Goal: Check status: Check status

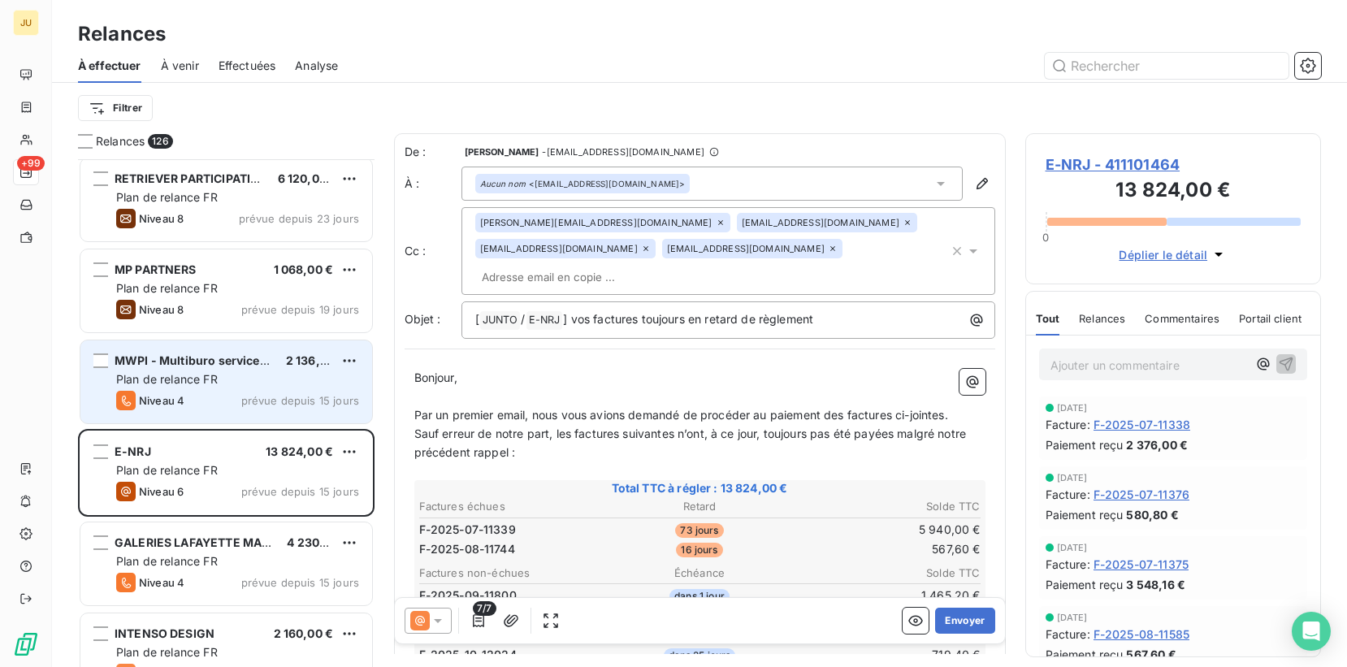
click at [253, 406] on span "prévue depuis 15 jours" at bounding box center [300, 400] width 118 height 13
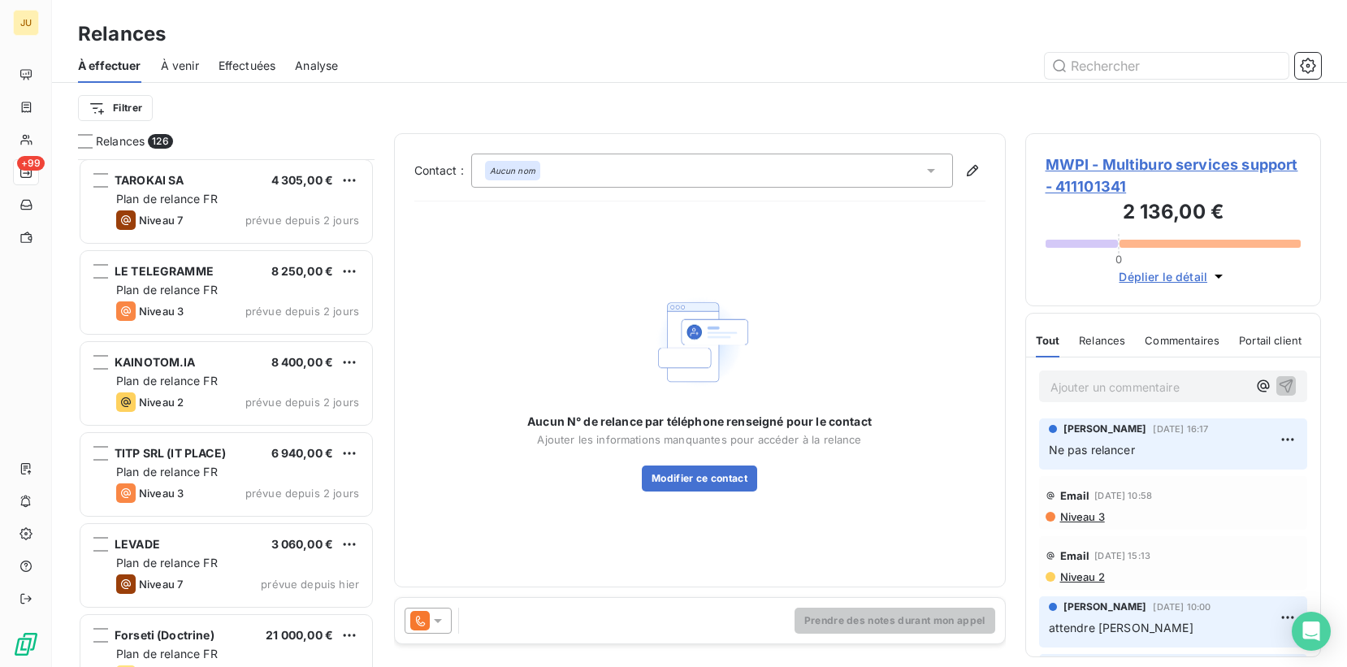
scroll to position [3460, 0]
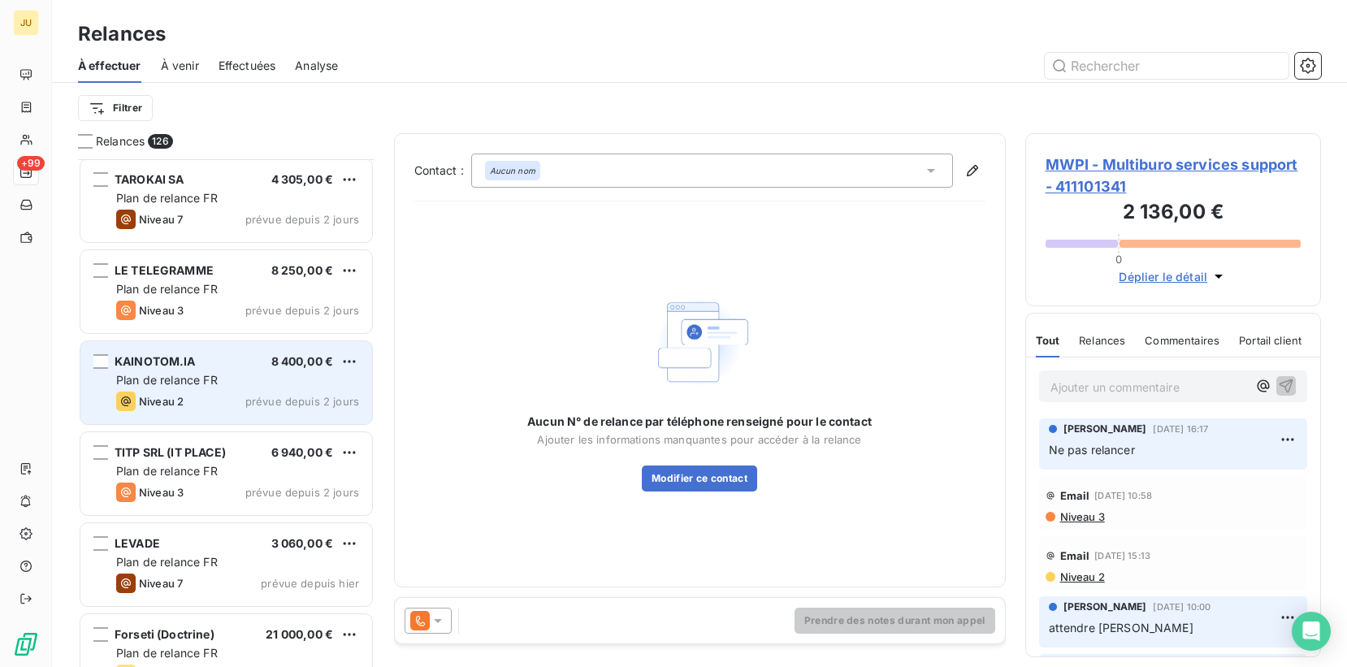
click at [274, 369] on div "8 400,00 €" at bounding box center [302, 361] width 63 height 16
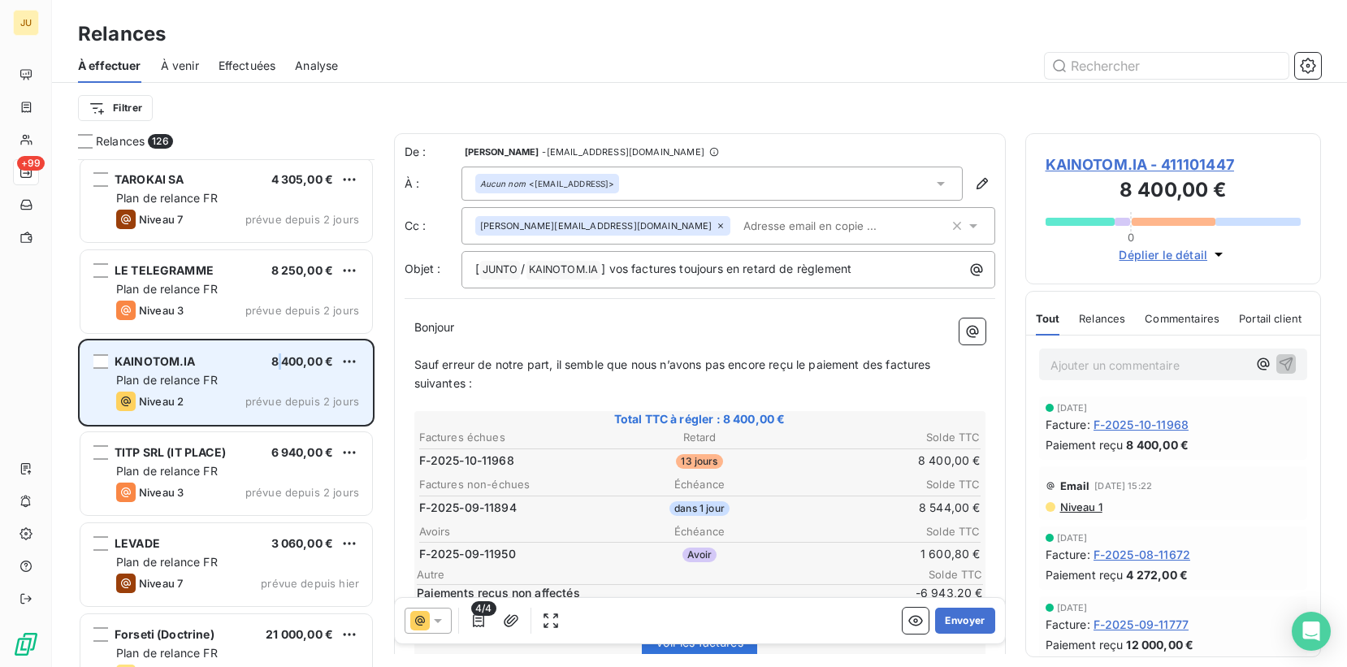
click at [274, 369] on div "8 400,00 €" at bounding box center [302, 361] width 63 height 16
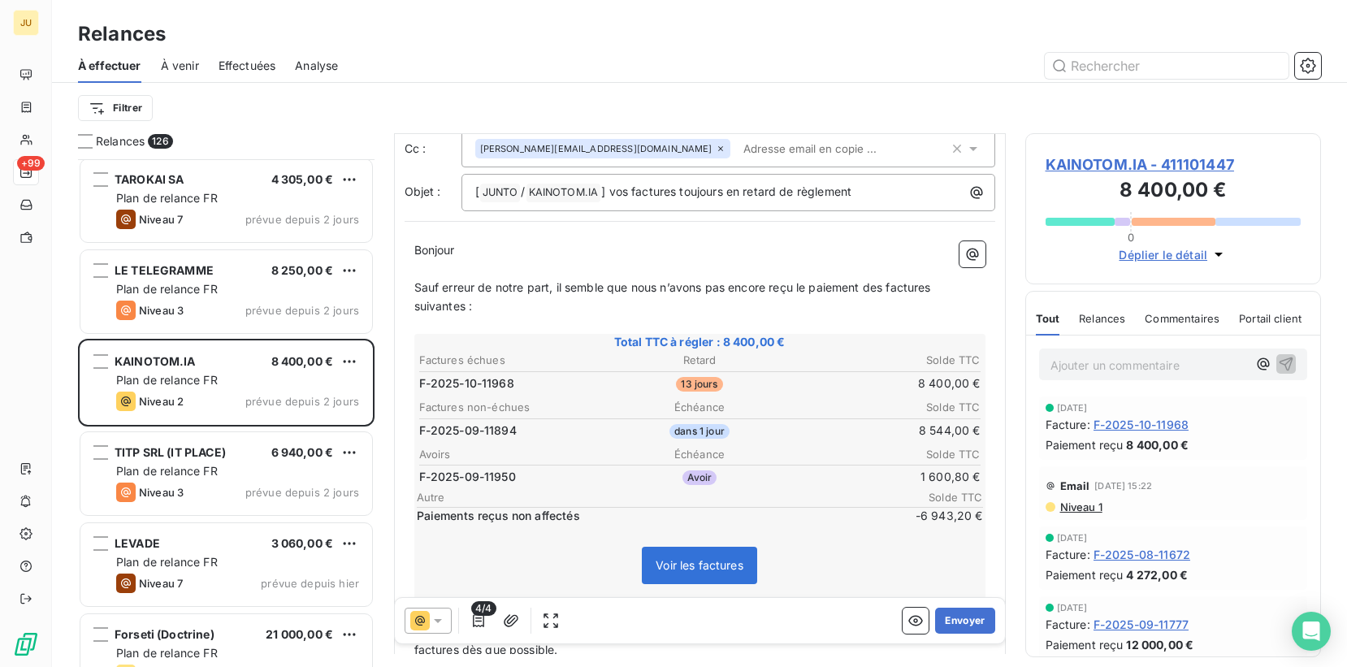
scroll to position [115, 0]
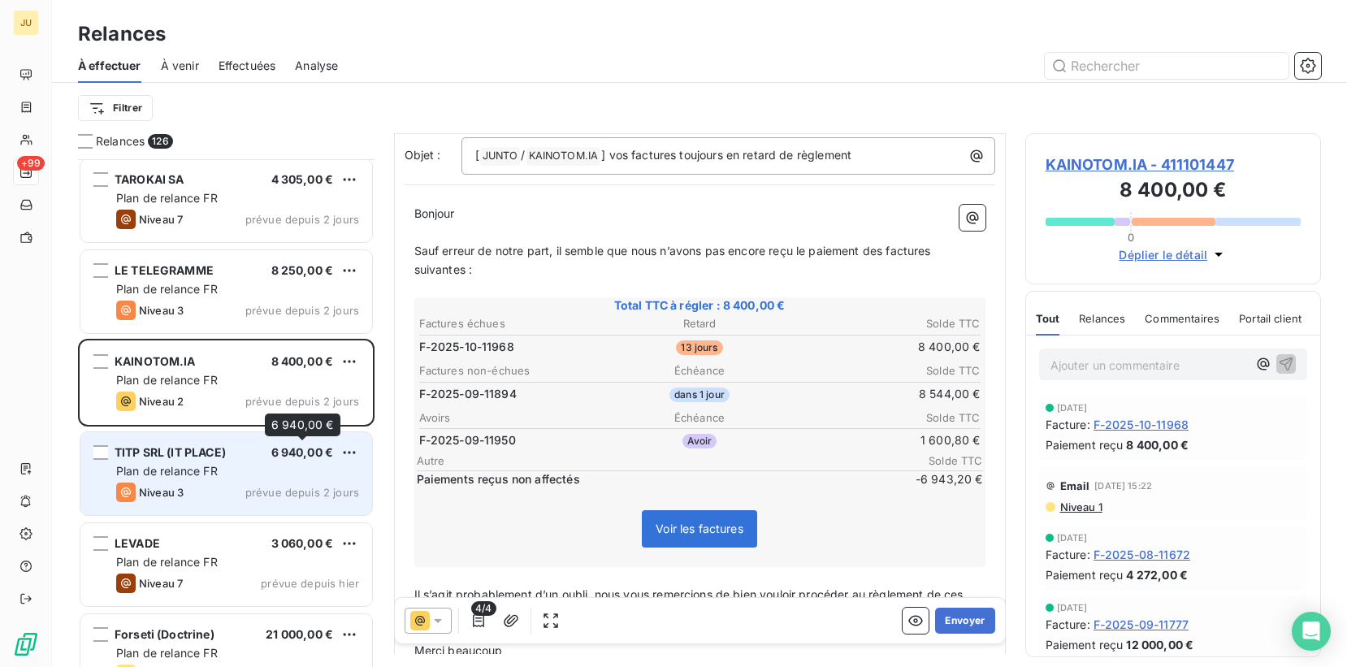
click at [320, 445] on span "6 940,00 €" at bounding box center [302, 452] width 63 height 14
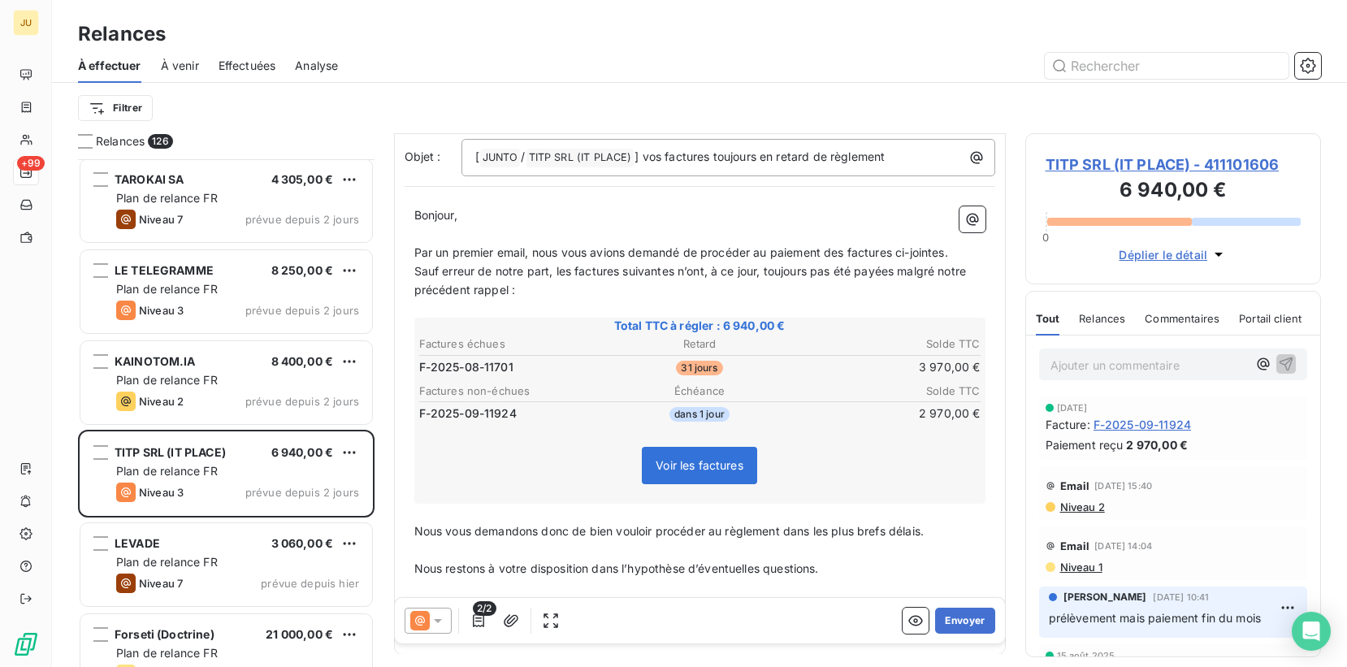
scroll to position [145, 0]
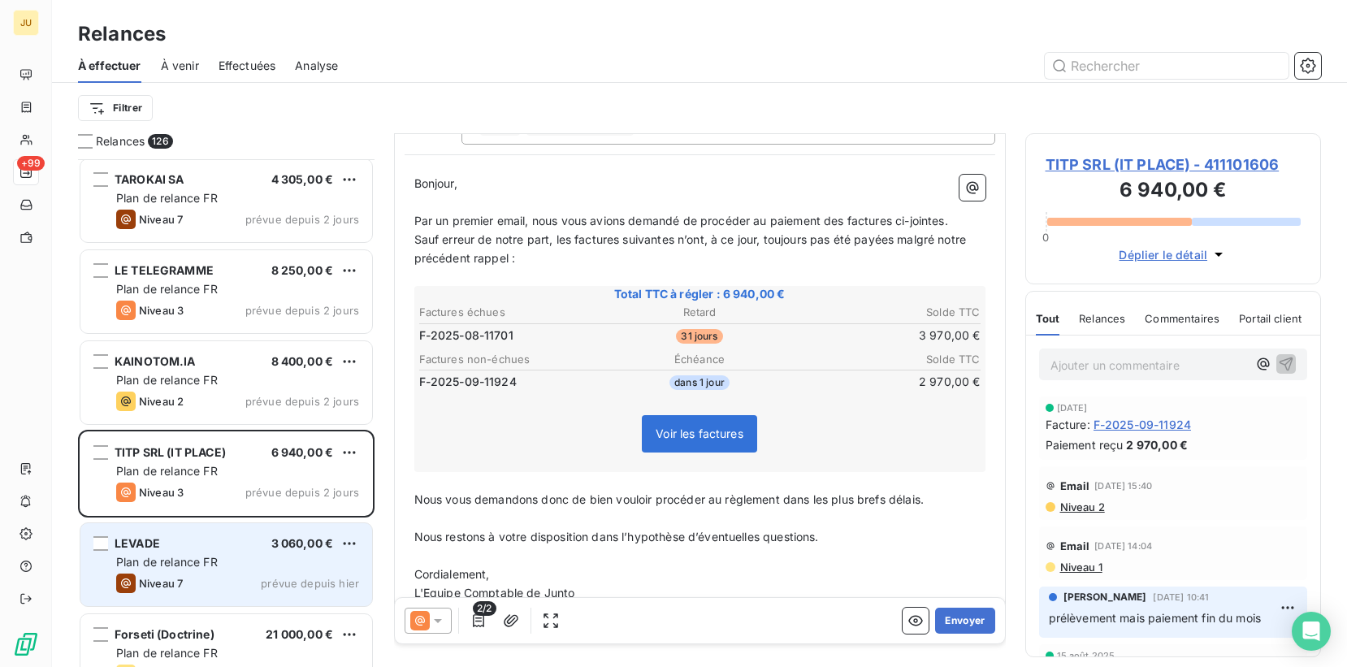
click at [283, 560] on div "Plan de relance FR" at bounding box center [237, 562] width 243 height 16
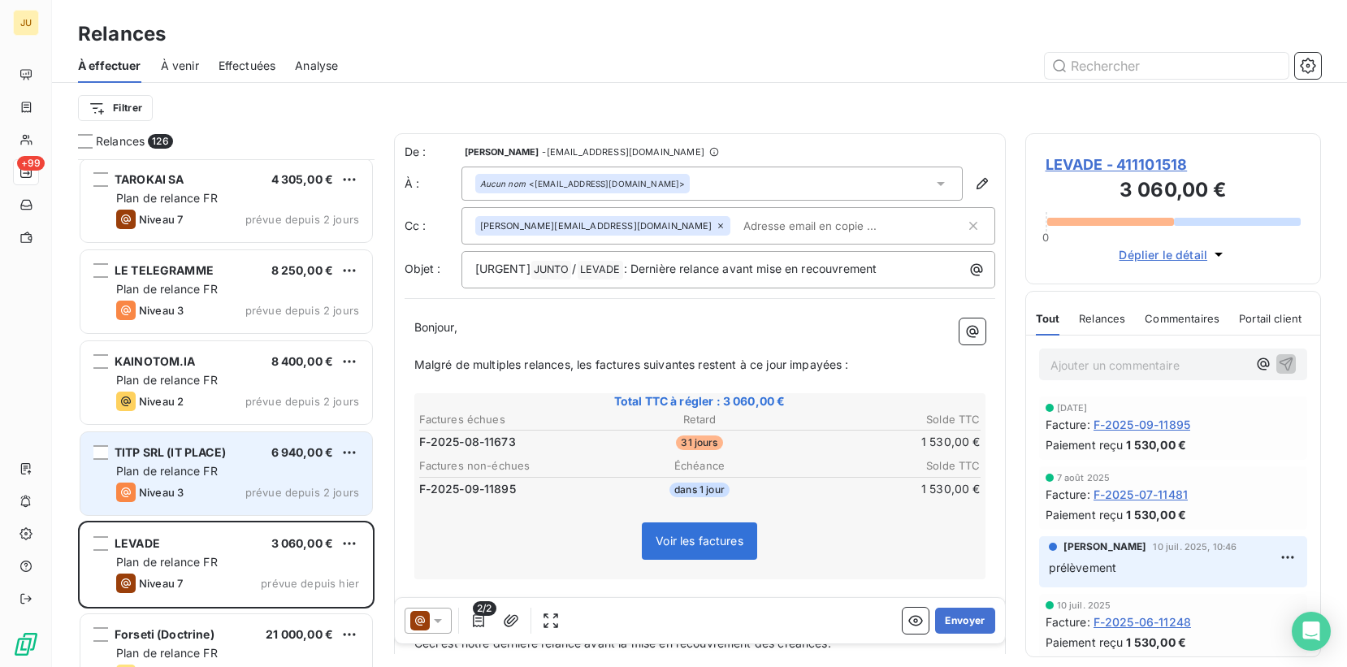
click at [275, 492] on span "prévue depuis 2 jours" at bounding box center [302, 492] width 114 height 13
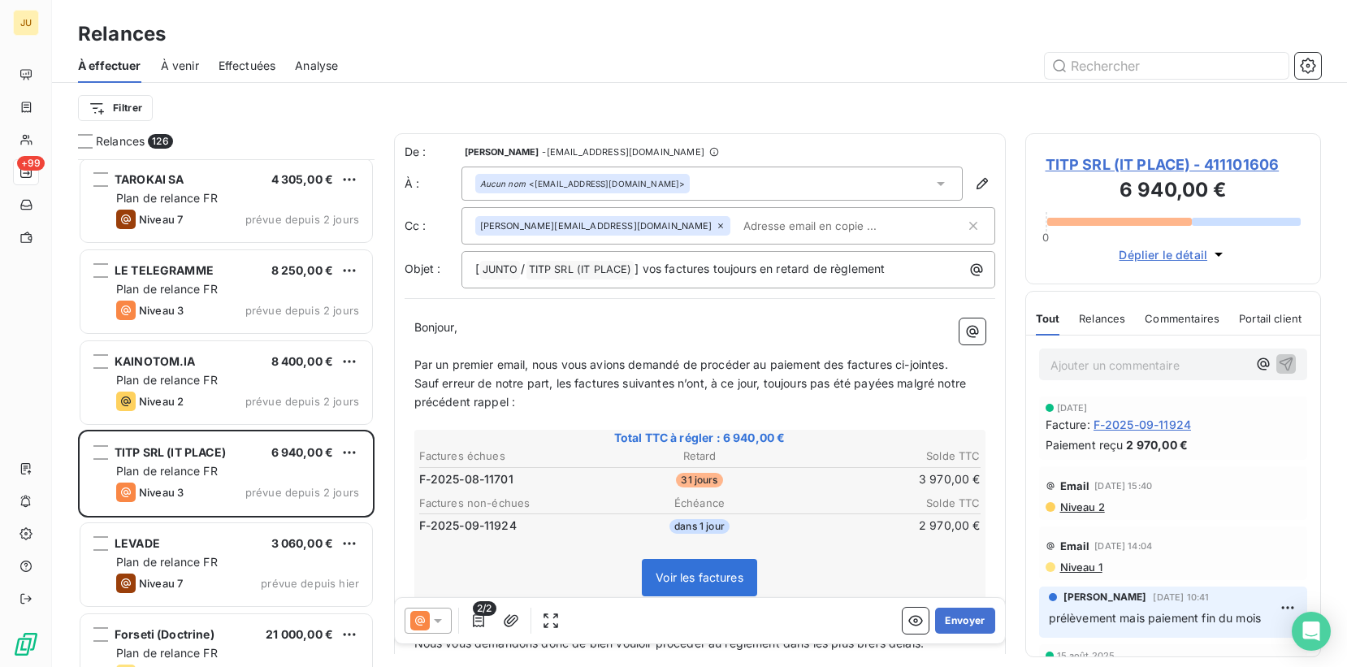
click at [482, 612] on span "2/2" at bounding box center [484, 608] width 23 height 15
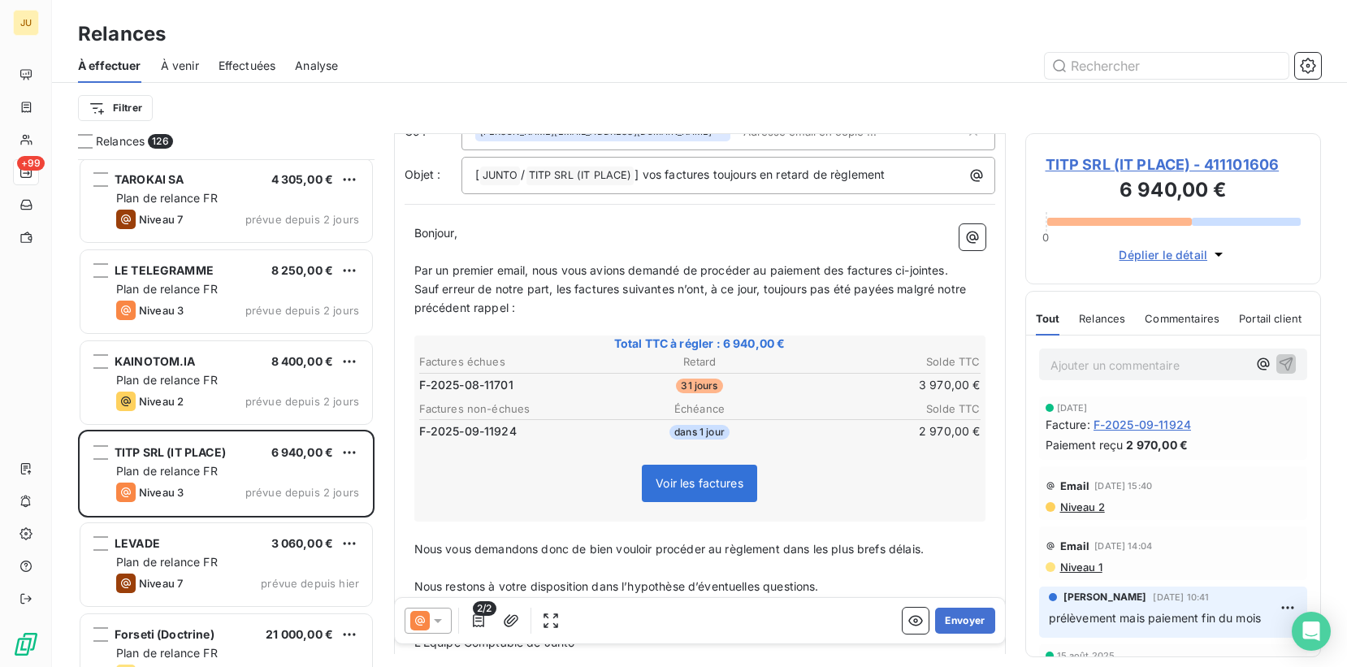
scroll to position [88, 0]
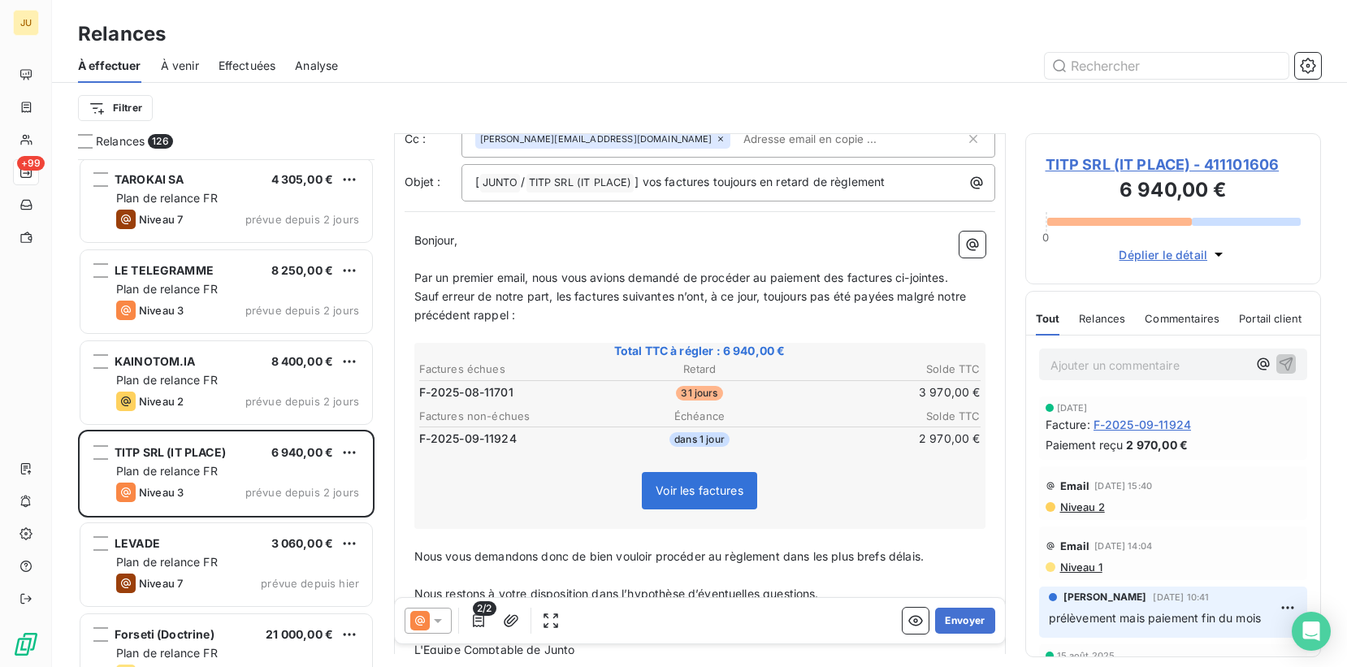
click at [481, 638] on div "2/2 Envoyer" at bounding box center [700, 620] width 610 height 45
click at [479, 620] on icon "button" at bounding box center [478, 620] width 16 height 16
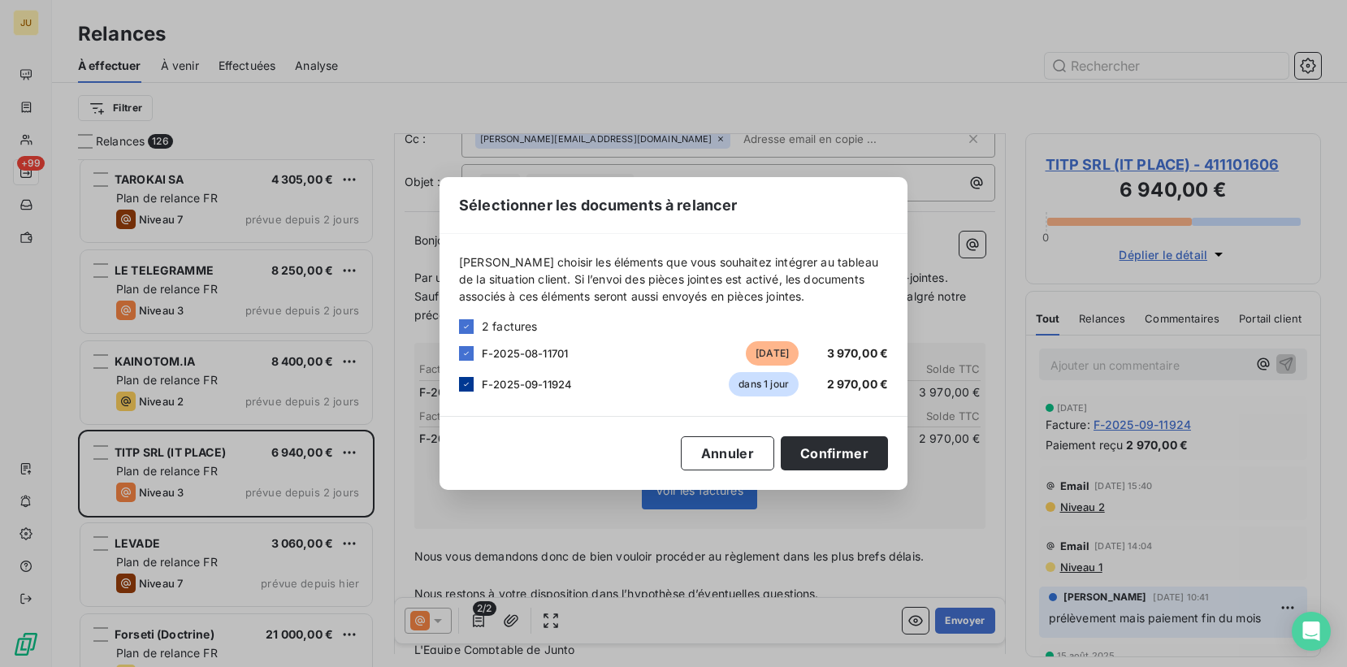
click at [463, 386] on icon at bounding box center [466, 384] width 10 height 10
click at [837, 460] on button "Confirmer" at bounding box center [834, 453] width 107 height 34
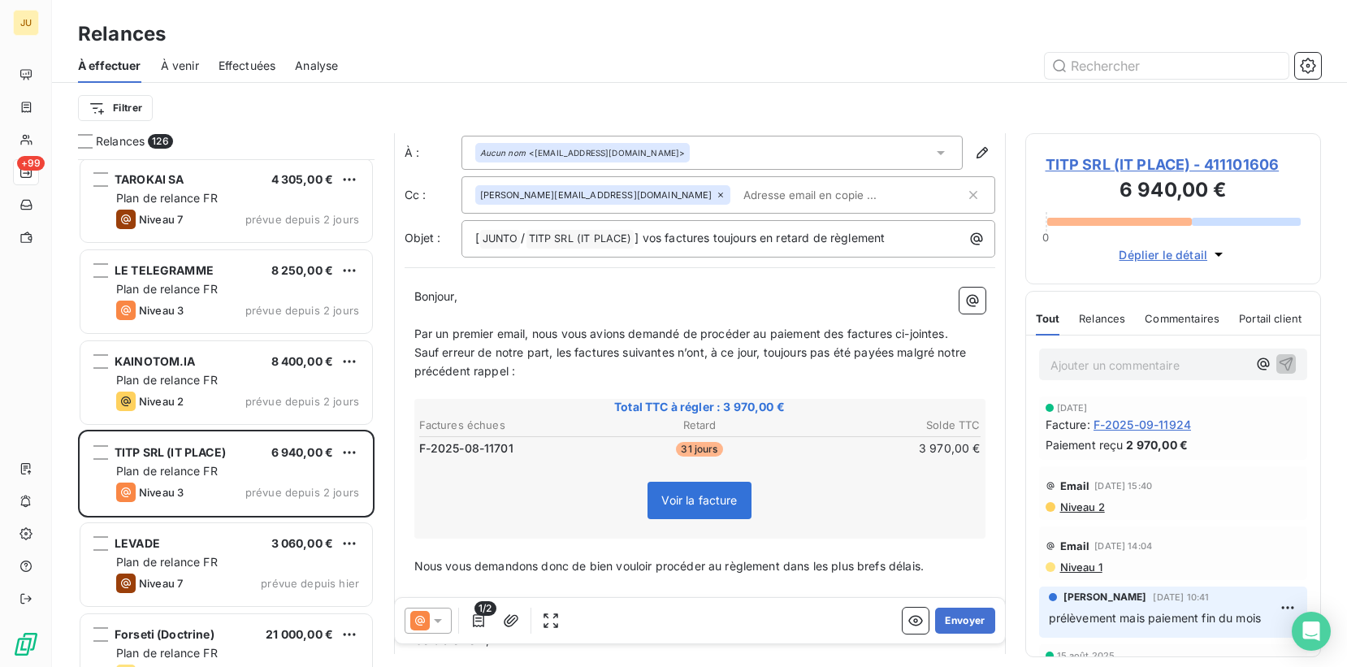
scroll to position [0, 0]
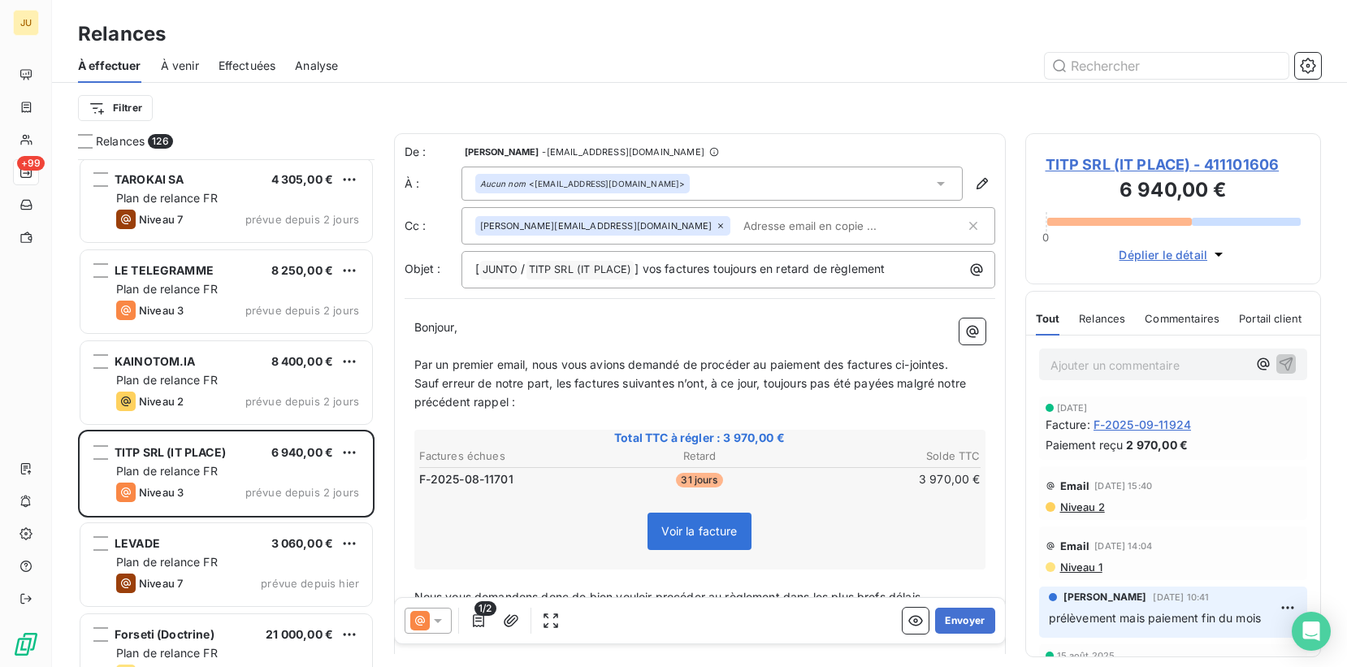
click at [762, 226] on div "[PERSON_NAME][EMAIL_ADDRESS][DOMAIN_NAME]" at bounding box center [720, 226] width 490 height 24
click at [1082, 508] on span "Niveau 2" at bounding box center [1081, 506] width 46 height 13
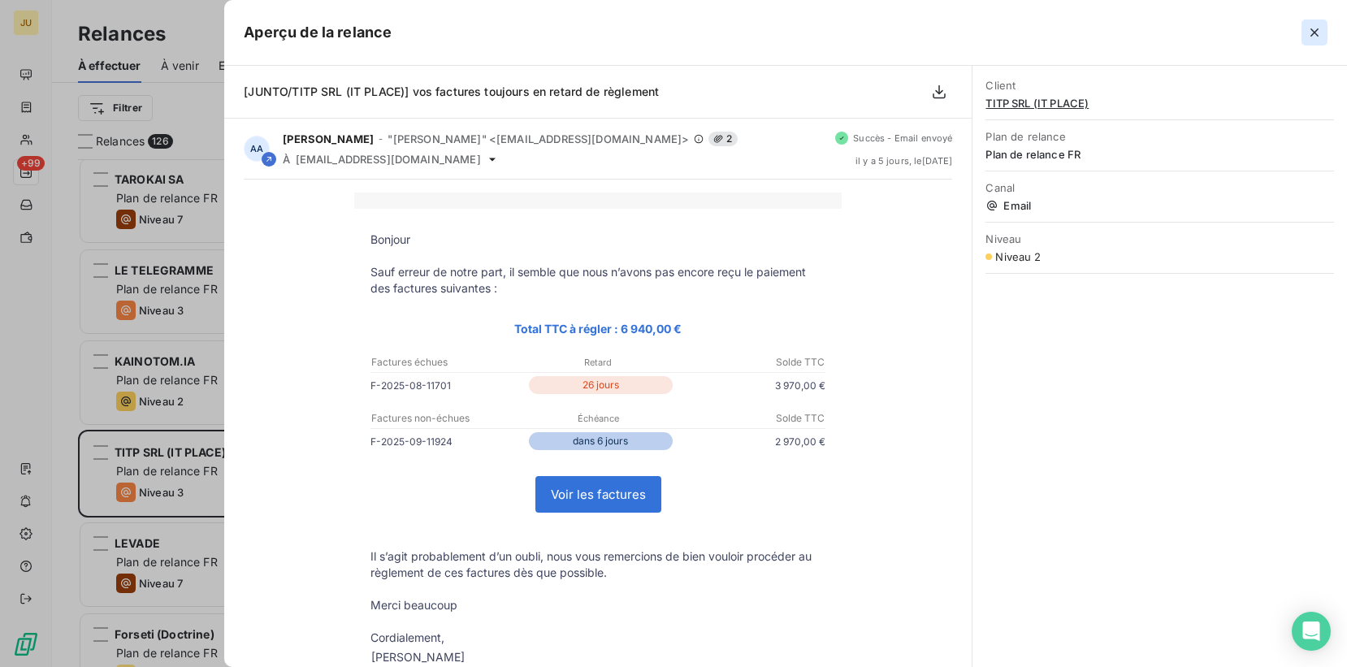
click at [1318, 37] on icon "button" at bounding box center [1314, 32] width 16 height 16
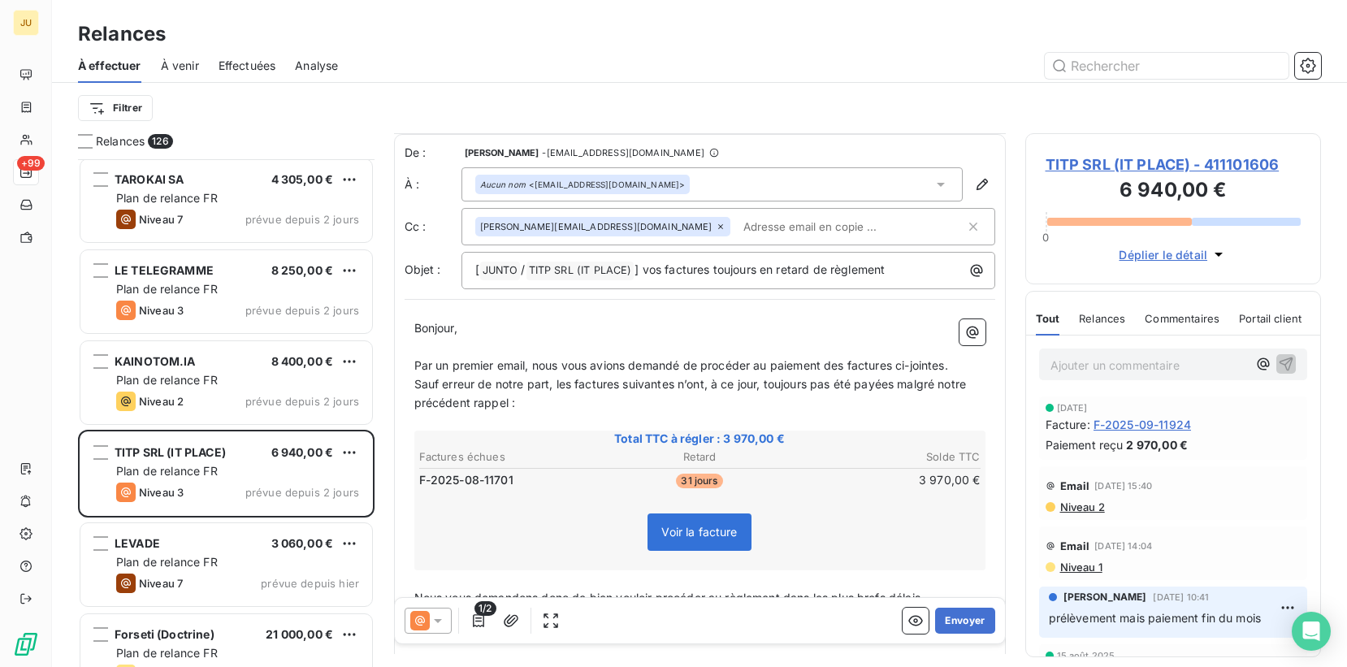
scroll to position [133, 0]
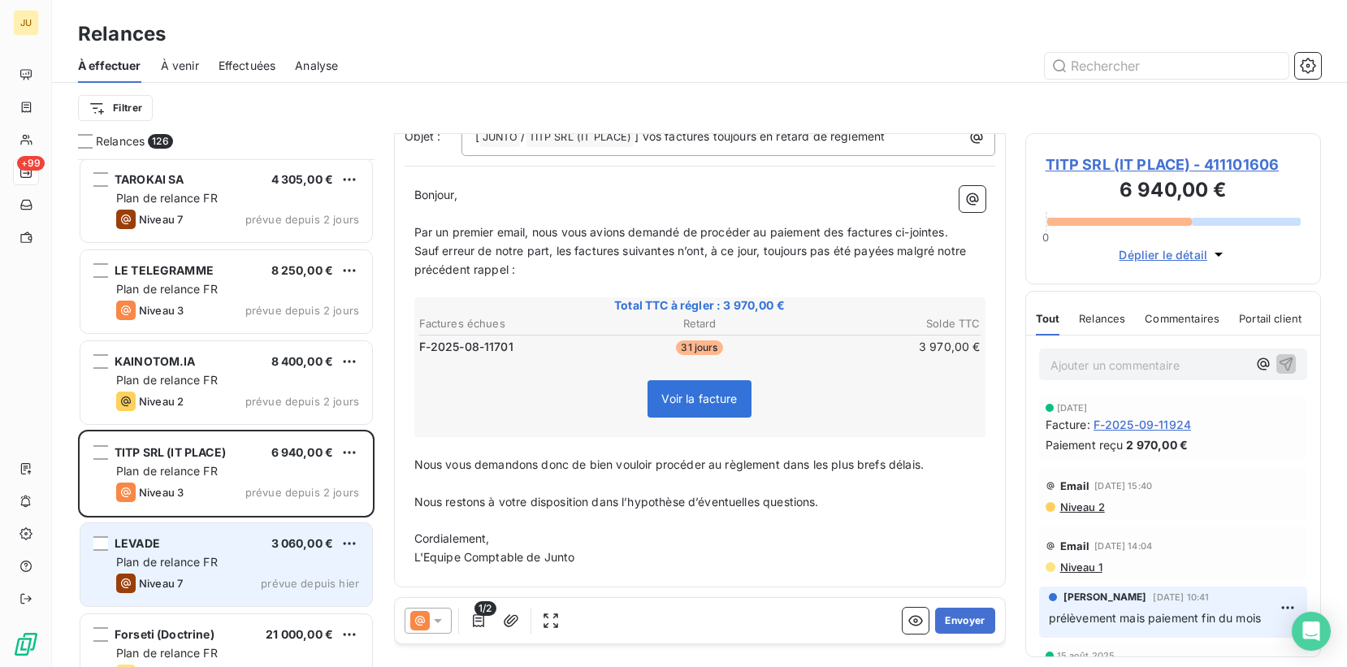
click at [240, 534] on div "LEVADE 3 060,00 € Plan de relance FR Niveau 7 prévue depuis [DATE]" at bounding box center [226, 564] width 292 height 83
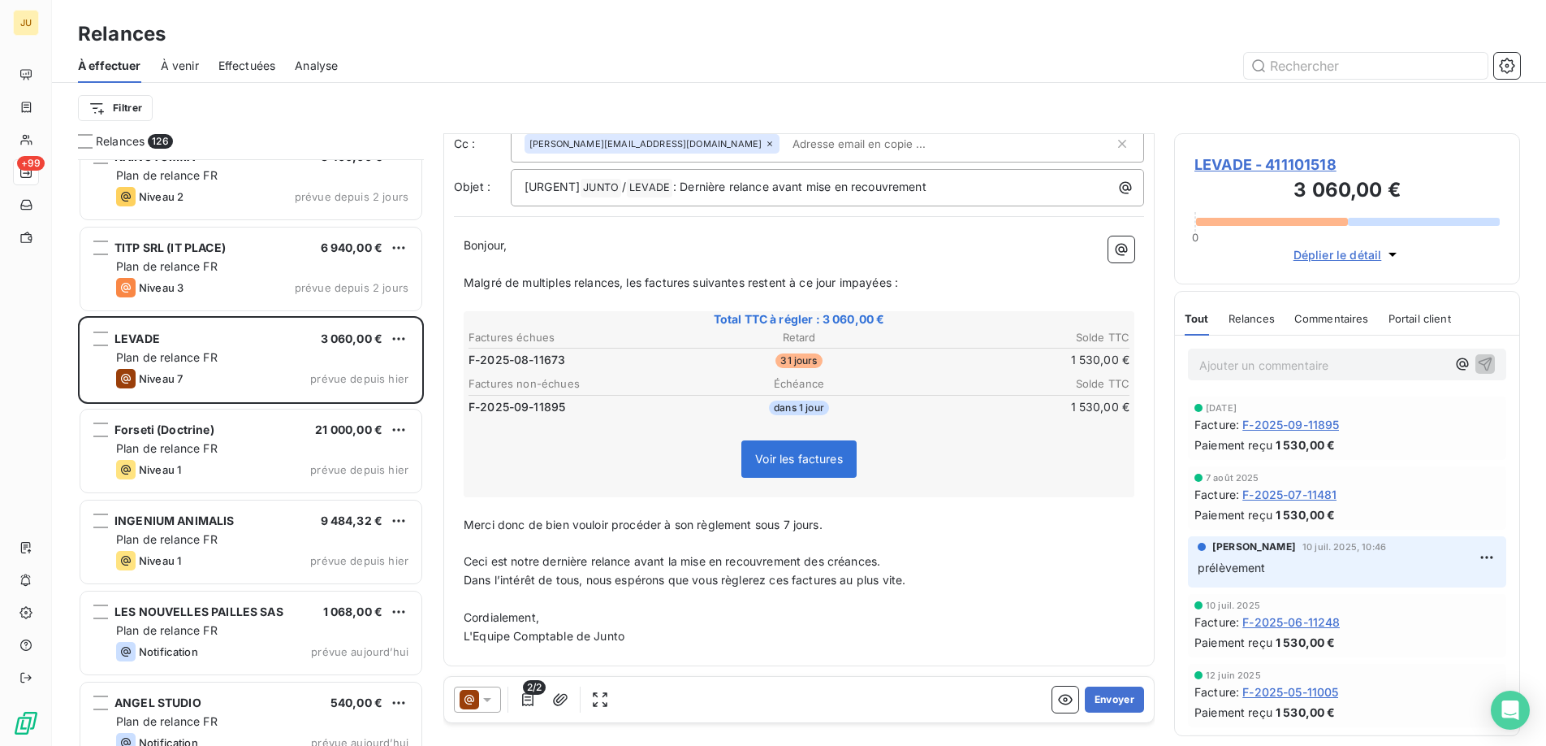
scroll to position [3653, 0]
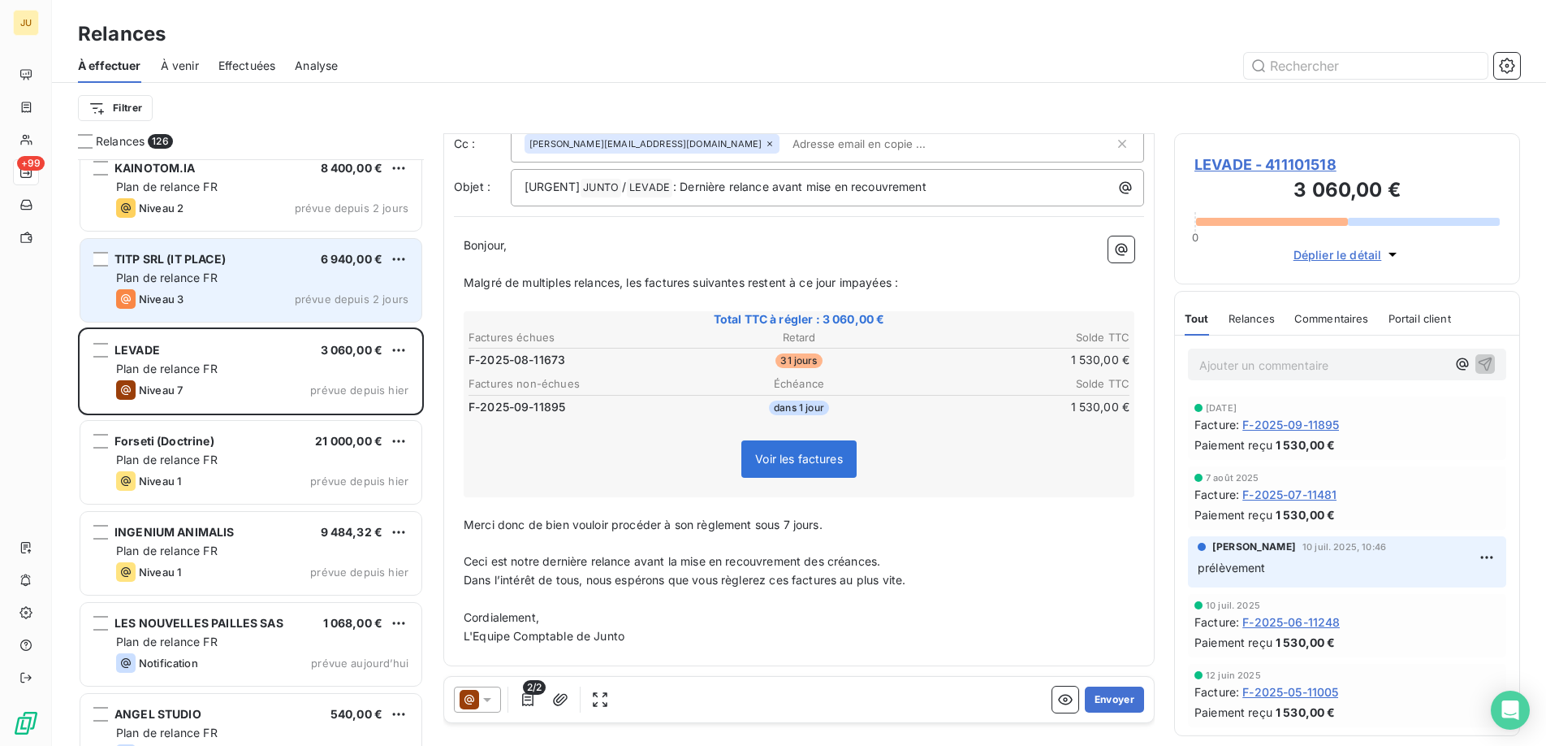
click at [244, 313] on div "TITP SRL (IT PLACE) 6 940,00 € Plan de relance FR Niveau 3 prévue depuis 2 jours" at bounding box center [250, 280] width 341 height 83
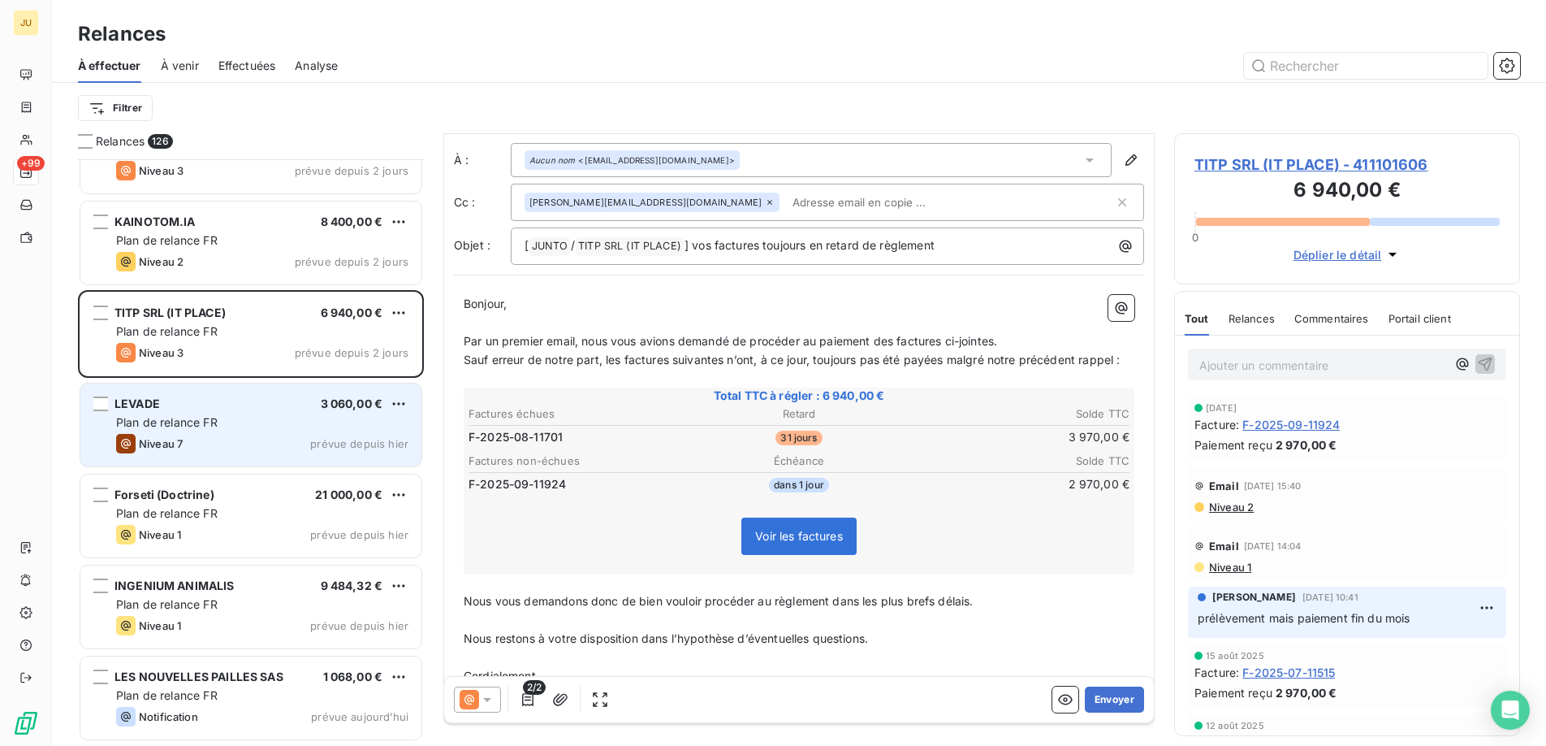
scroll to position [3575, 0]
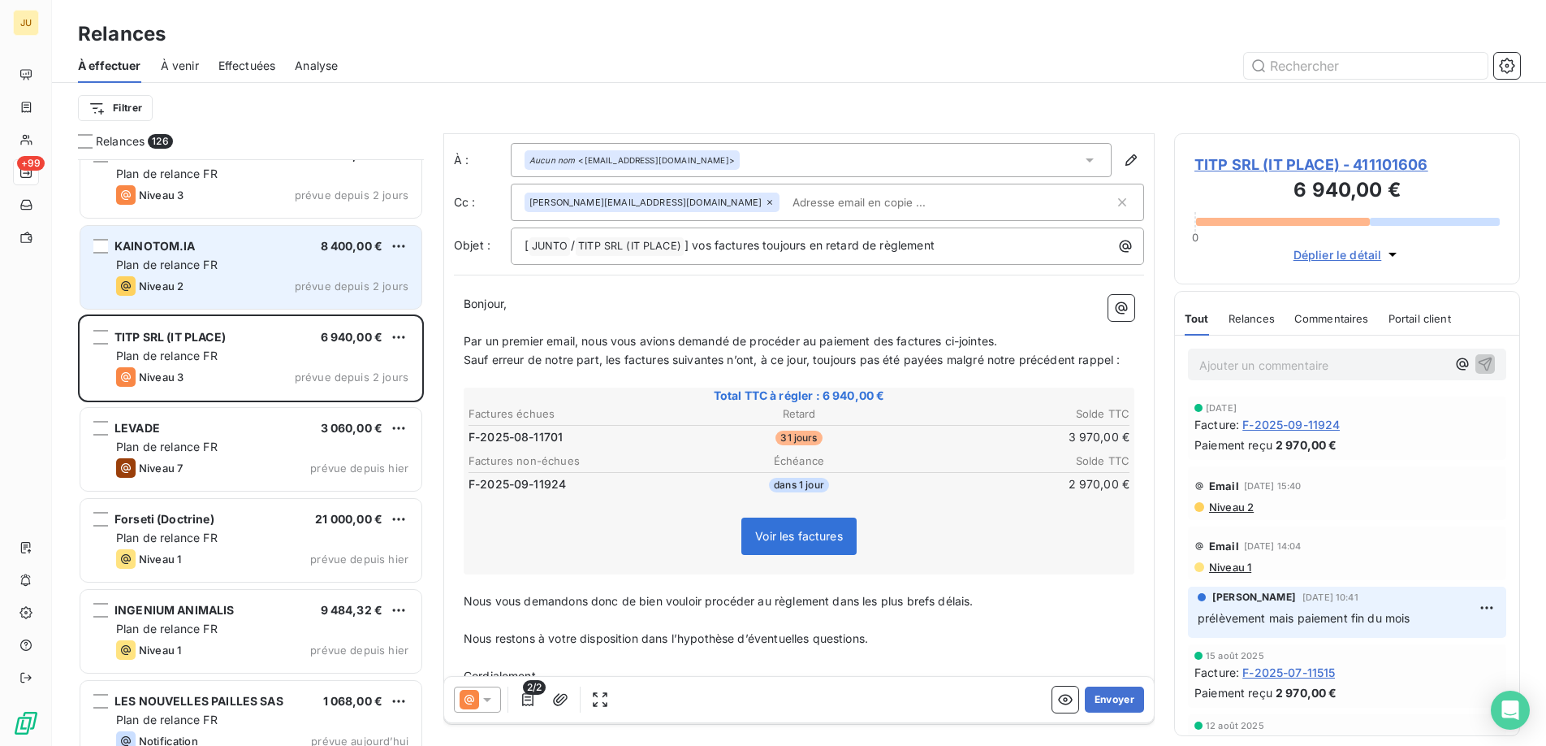
click at [270, 291] on div "Niveau 2 prévue depuis 2 jours" at bounding box center [262, 285] width 292 height 19
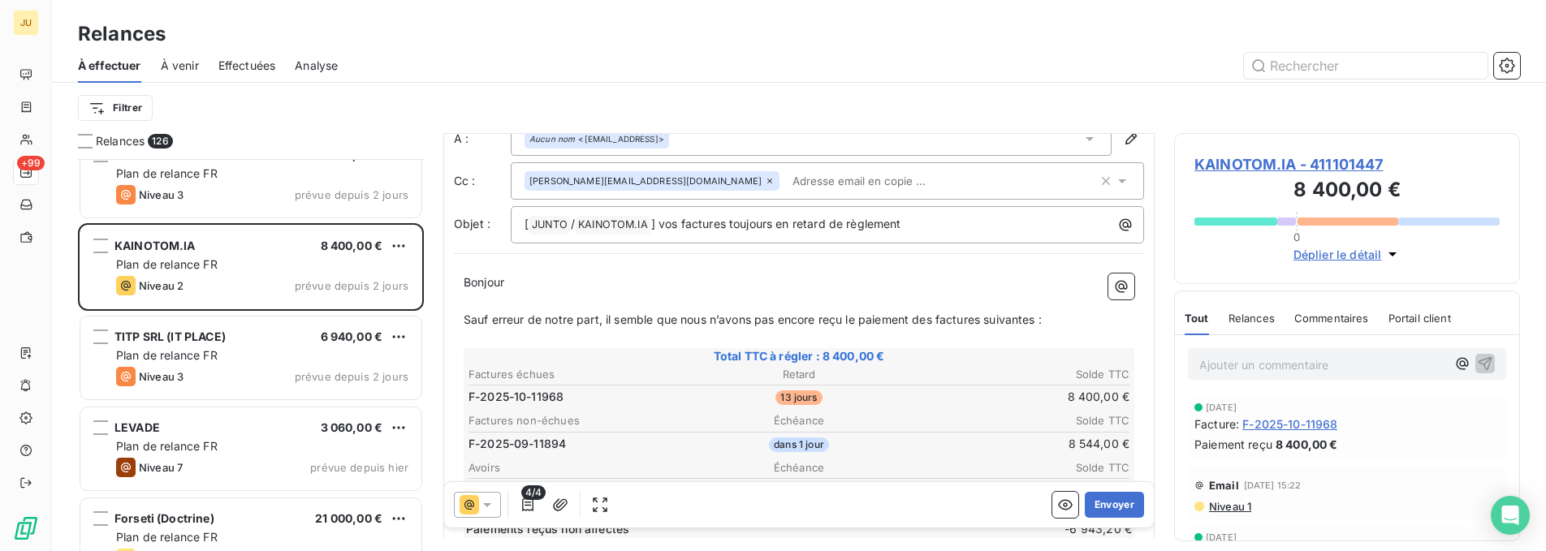
scroll to position [46, 0]
